Goal: Task Accomplishment & Management: Complete application form

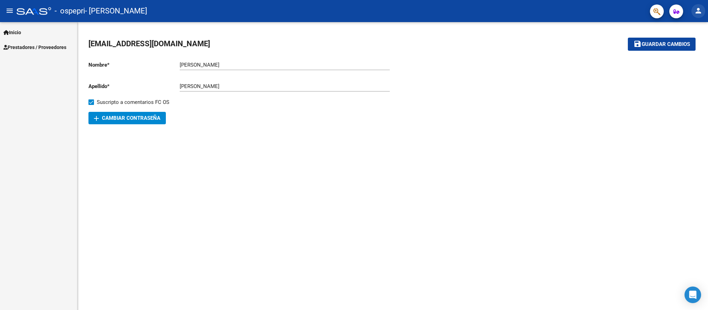
click at [697, 13] on mat-icon "person" at bounding box center [698, 11] width 8 height 8
click at [684, 47] on button "exit_to_app Salir" at bounding box center [684, 45] width 42 height 17
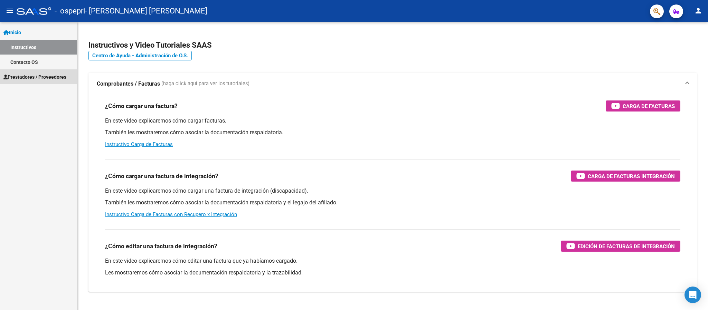
click at [56, 83] on link "Prestadores / Proveedores" at bounding box center [38, 76] width 77 height 15
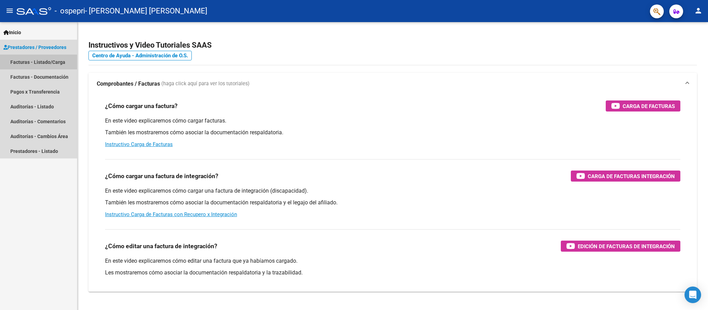
click at [56, 63] on link "Facturas - Listado/Carga" at bounding box center [38, 62] width 77 height 15
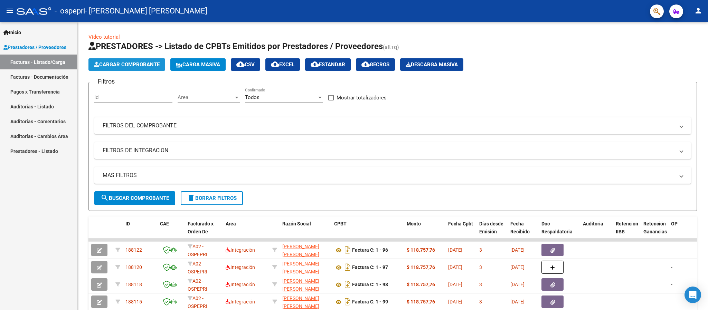
click at [135, 65] on span "Cargar Comprobante" at bounding box center [127, 64] width 66 height 6
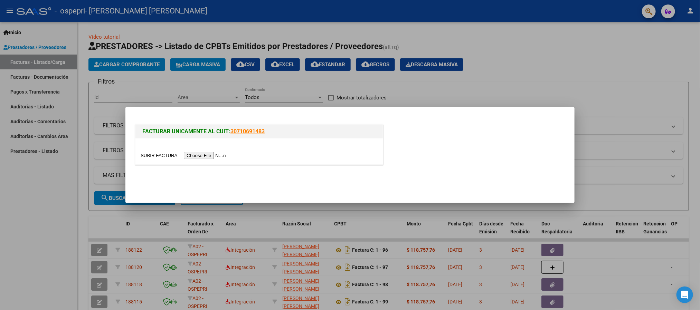
click at [198, 152] on div at bounding box center [259, 156] width 237 height 8
click at [198, 156] on input "file" at bounding box center [184, 155] width 87 height 7
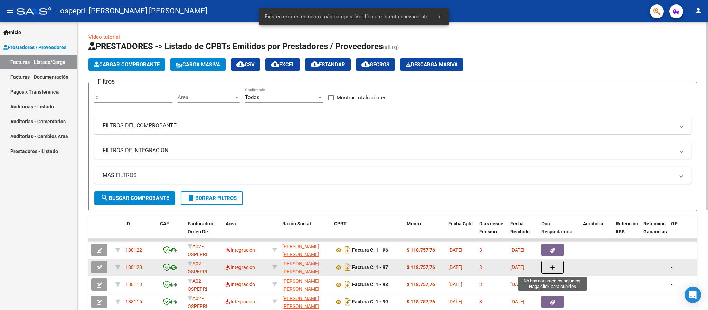
click at [548, 267] on button "button" at bounding box center [552, 267] width 22 height 13
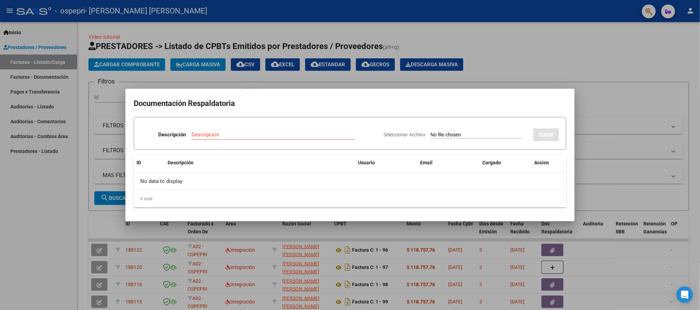
click at [9, 258] on div at bounding box center [350, 155] width 700 height 310
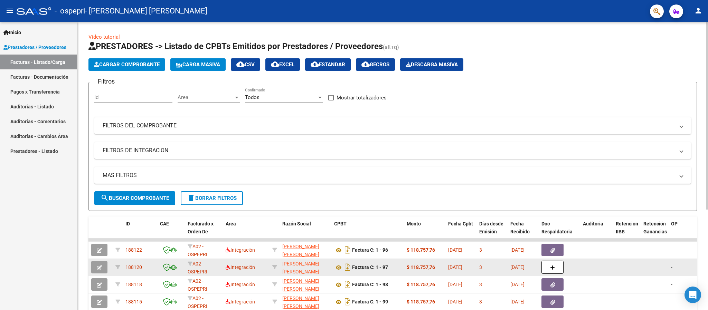
click at [98, 267] on icon "button" at bounding box center [99, 267] width 5 height 5
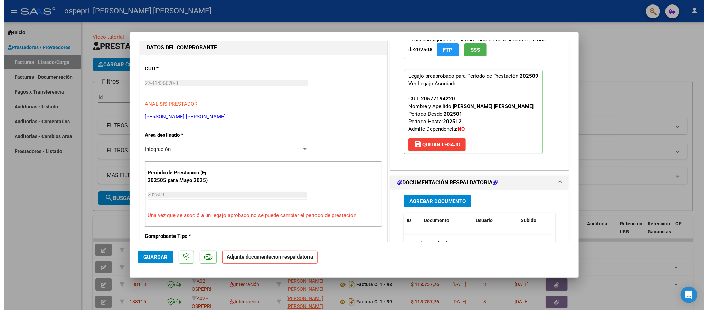
scroll to position [104, 0]
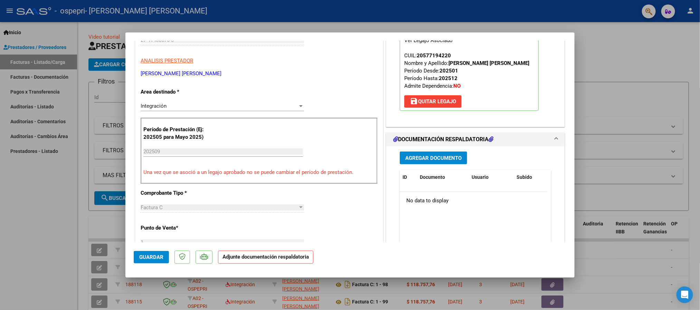
click at [433, 154] on button "Agregar Documento" at bounding box center [433, 158] width 67 height 13
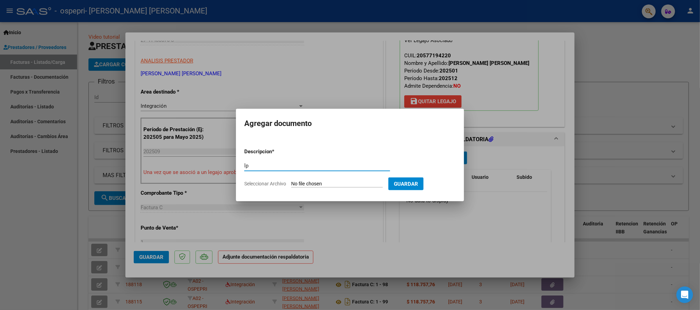
type input "l"
type input "planilla asistencia"
click at [318, 184] on input "Seleccionar Archivo" at bounding box center [337, 184] width 92 height 7
type input "C:\fakepath\WhatsApp Image 2025-10-06 at 11.24.05.jpeg"
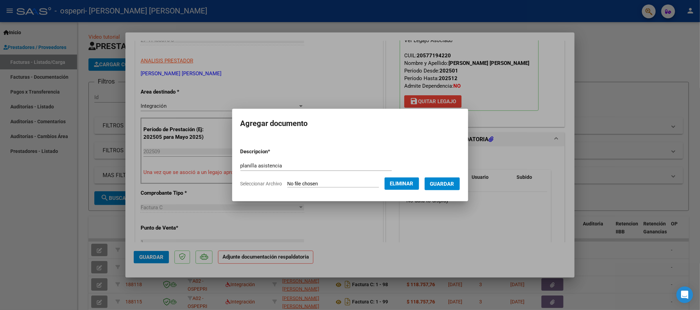
drag, startPoint x: 454, startPoint y: 180, endPoint x: 425, endPoint y: 179, distance: 29.4
click at [454, 181] on span "Guardar" at bounding box center [442, 184] width 24 height 6
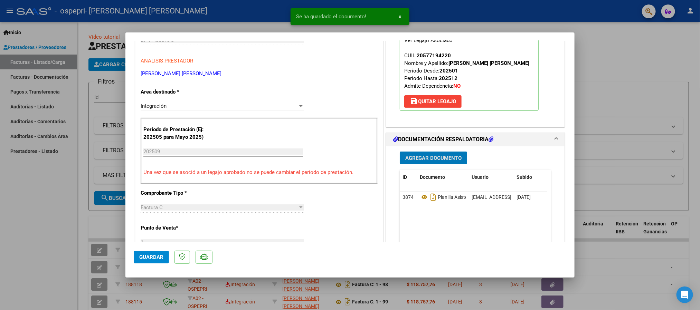
click at [146, 257] on span "Guardar" at bounding box center [151, 257] width 24 height 6
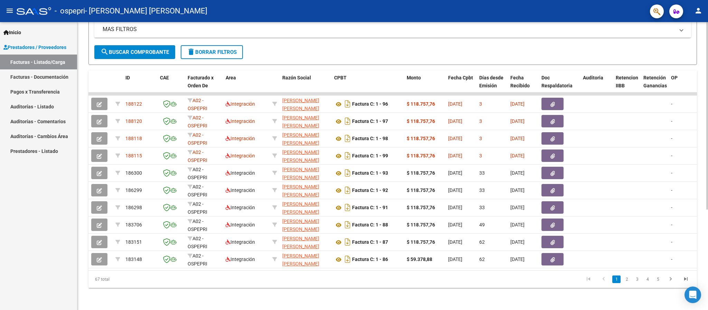
scroll to position [154, 0]
click at [698, 13] on mat-icon "person" at bounding box center [698, 11] width 8 height 8
click at [688, 44] on button "exit_to_app Salir" at bounding box center [684, 45] width 42 height 17
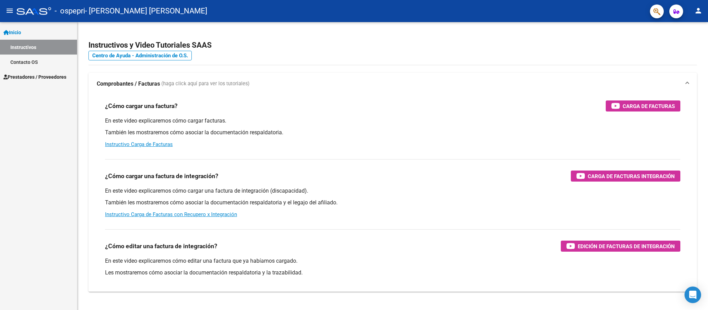
click at [55, 78] on span "Prestadores / Proveedores" at bounding box center [34, 77] width 63 height 8
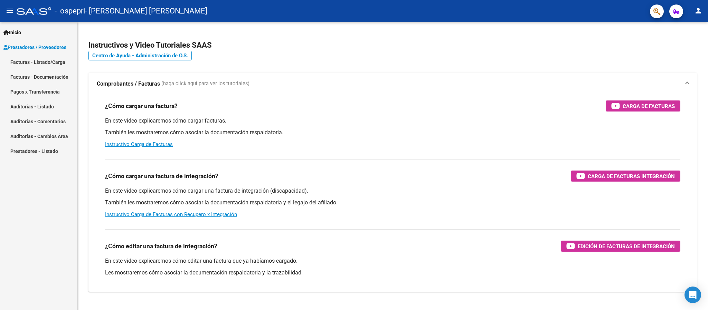
click at [54, 62] on link "Facturas - Listado/Carga" at bounding box center [38, 62] width 77 height 15
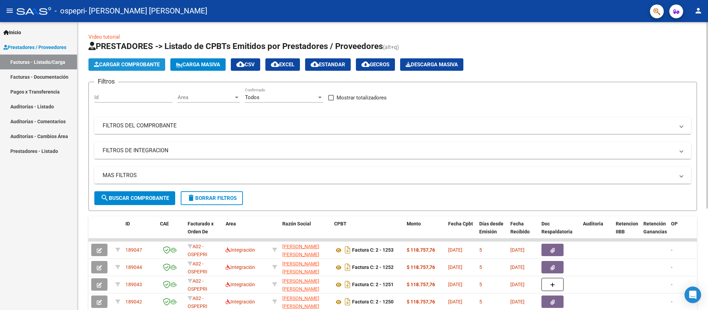
click at [127, 66] on span "Cargar Comprobante" at bounding box center [127, 64] width 66 height 6
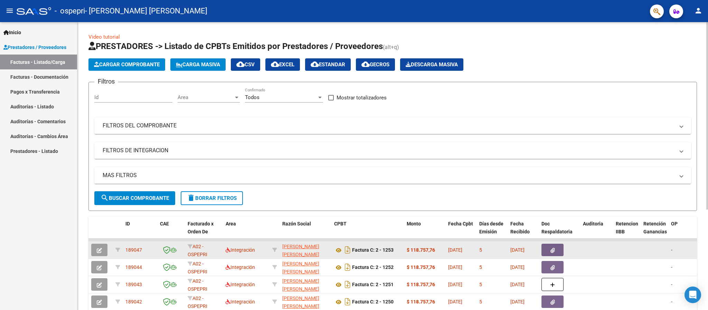
click at [92, 250] on button "button" at bounding box center [99, 250] width 16 height 12
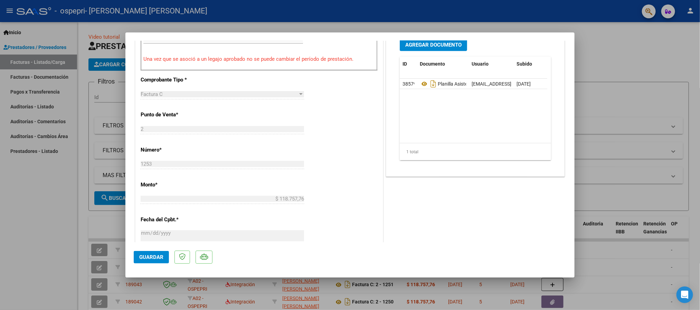
scroll to position [207, 0]
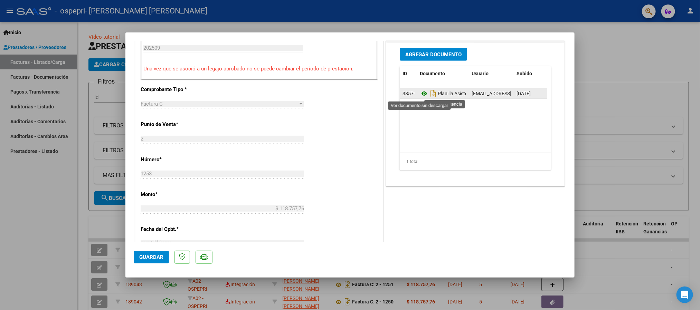
click at [420, 93] on icon at bounding box center [424, 93] width 9 height 8
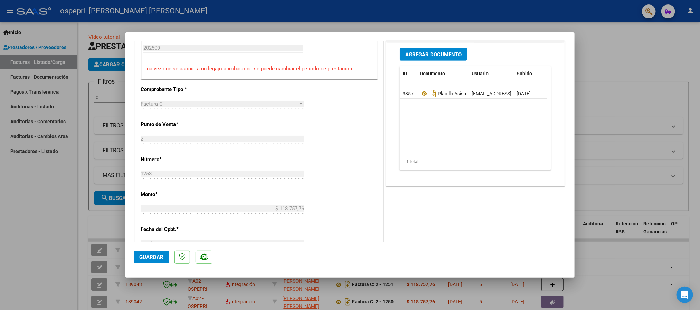
type input "$ 0,00"
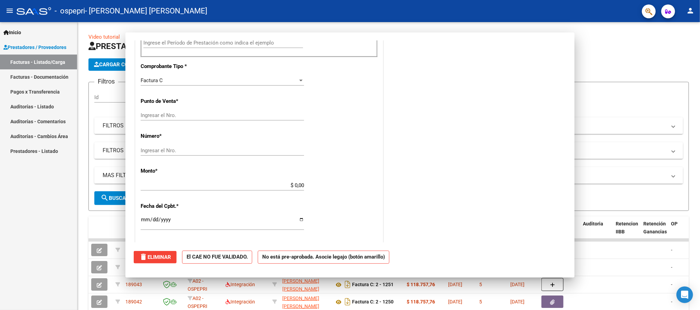
scroll to position [205, 0]
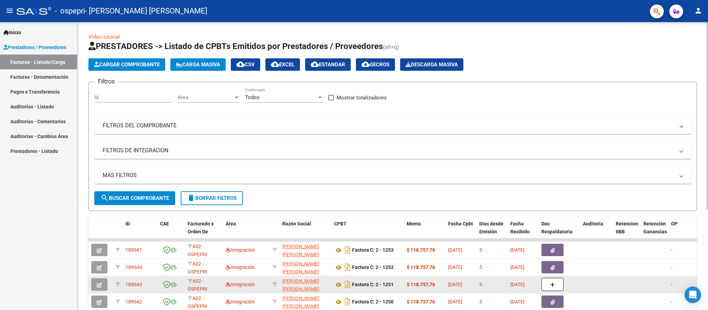
click at [98, 284] on icon "button" at bounding box center [99, 284] width 5 height 5
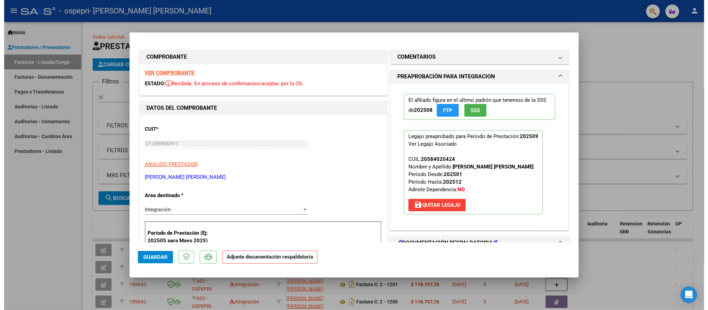
scroll to position [104, 0]
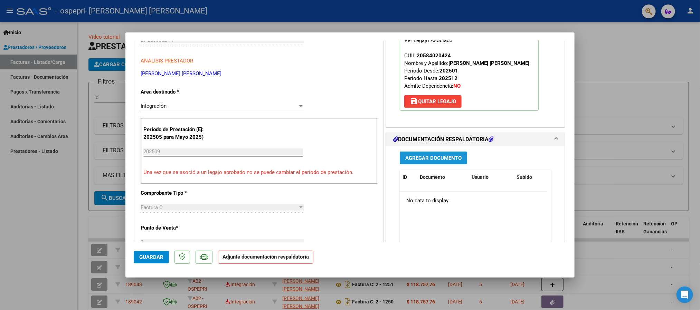
click at [427, 156] on span "Agregar Documento" at bounding box center [433, 158] width 56 height 6
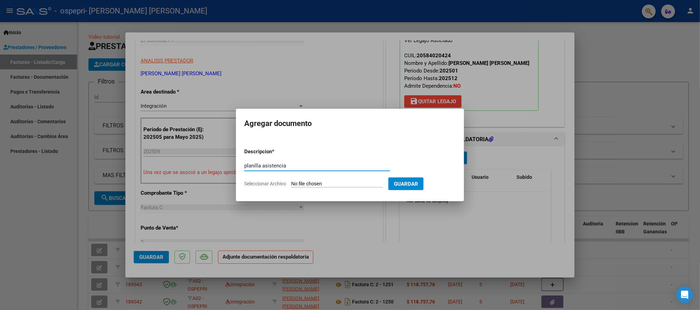
type input "planilla asistencia"
click at [337, 185] on input "Seleccionar Archivo" at bounding box center [337, 184] width 92 height 7
type input "C:\fakepath\CamScanner [DATE] 13.05_signed.pdf"
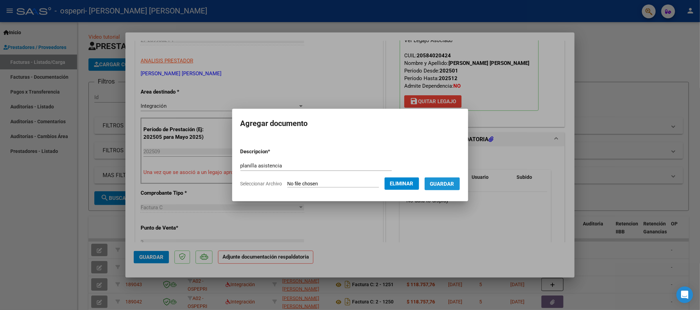
click at [452, 181] on span "Guardar" at bounding box center [442, 184] width 24 height 6
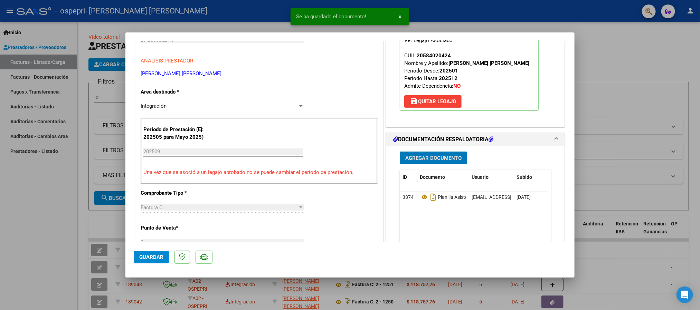
click at [145, 260] on span "Guardar" at bounding box center [151, 257] width 24 height 6
type input "$ 0,00"
